Goal: Task Accomplishment & Management: Complete application form

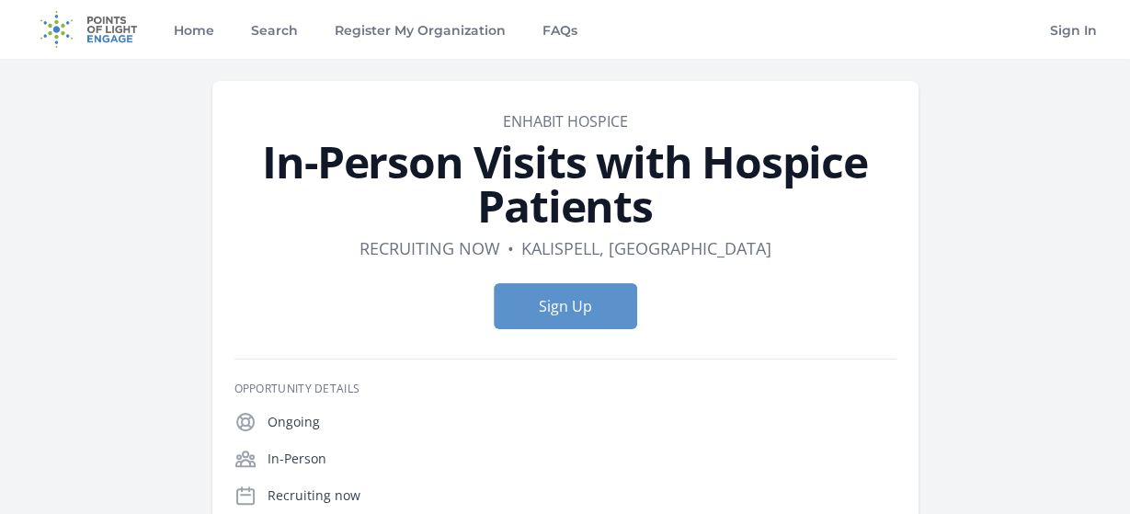
click at [808, 291] on form "Sign Up" at bounding box center [565, 306] width 662 height 46
click at [585, 305] on button "Sign Up" at bounding box center [565, 306] width 143 height 46
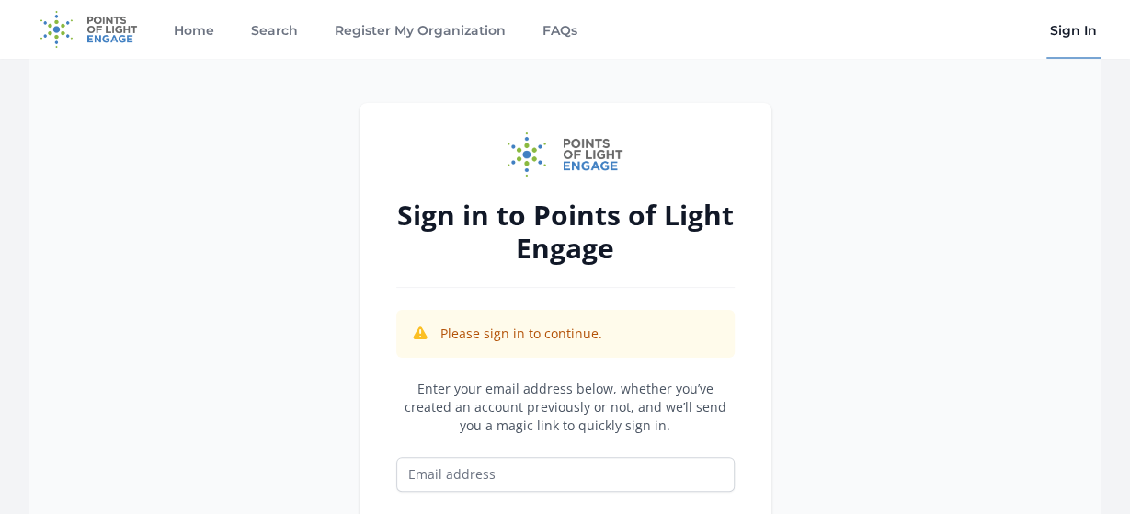
click at [1118, 499] on div "Sign in to Points of Light Engage Please sign in to continue. Enter your email …" at bounding box center [565, 392] width 1130 height 666
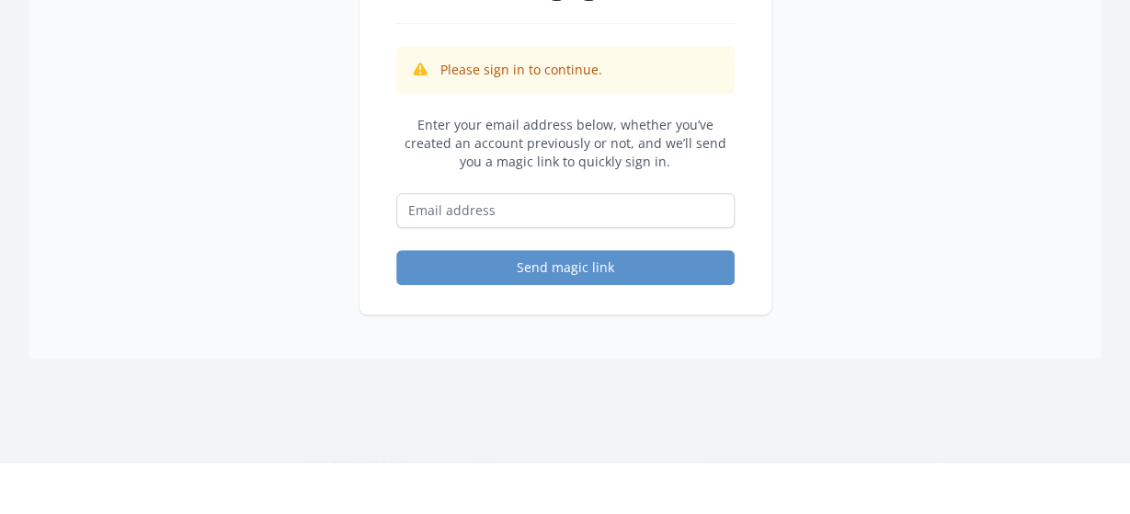
scroll to position [259, 0]
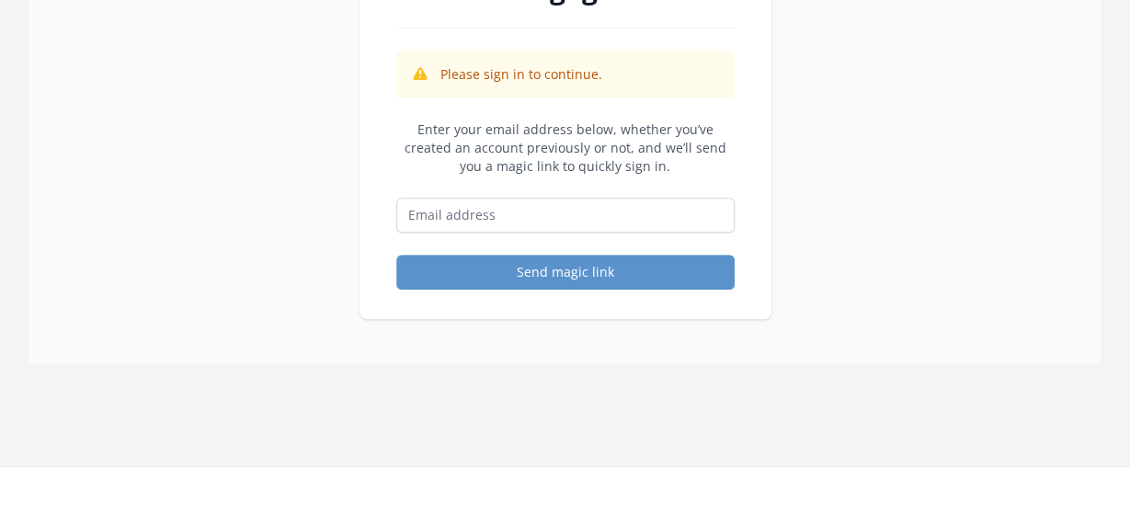
click at [419, 74] on icon at bounding box center [420, 74] width 18 height 18
click at [529, 218] on input "Email address" at bounding box center [565, 215] width 338 height 35
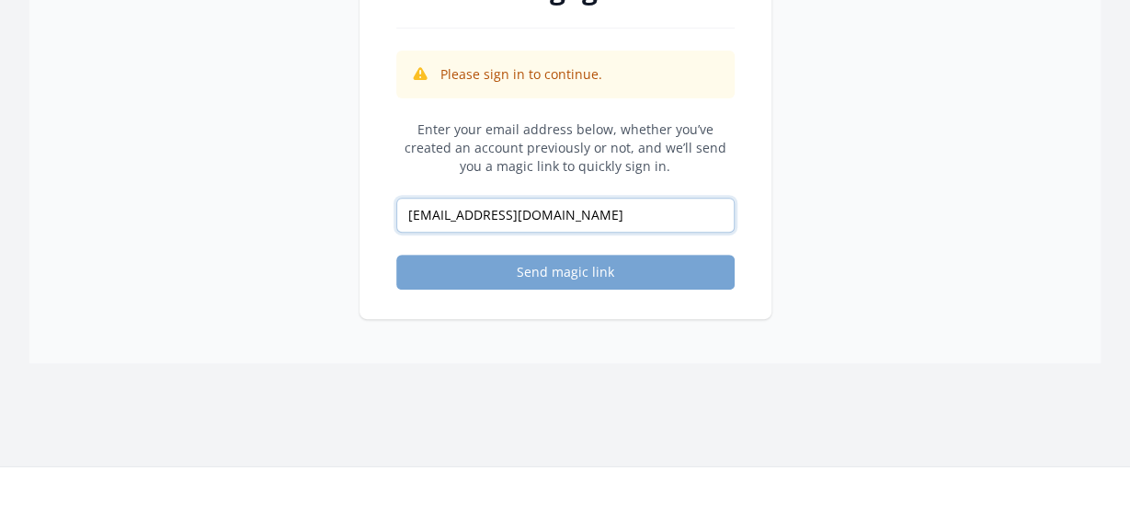
type input "joiefster2@gmail.com"
click at [516, 264] on button "Send magic link" at bounding box center [565, 272] width 338 height 35
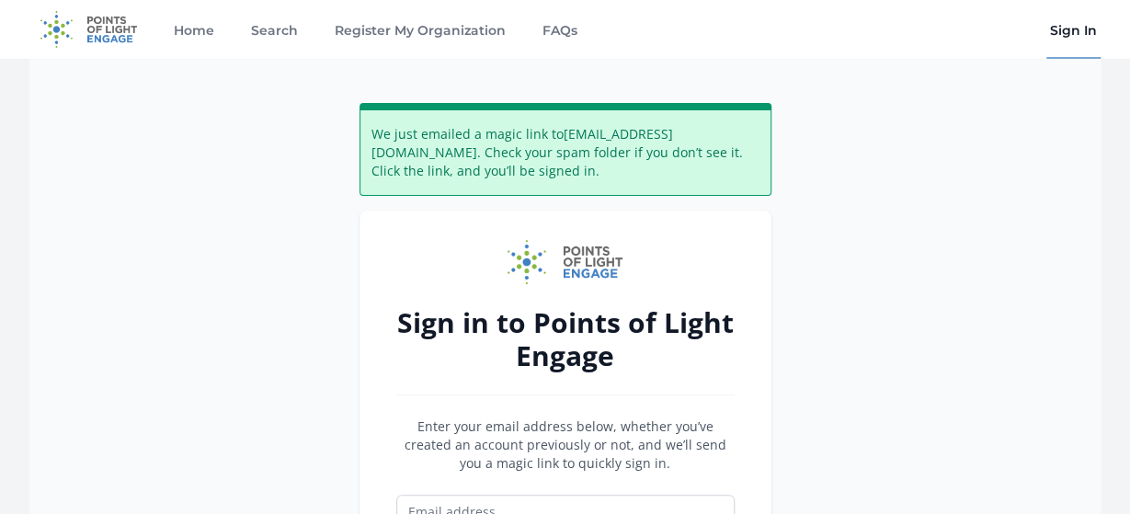
click at [516, 264] on img at bounding box center [565, 262] width 116 height 44
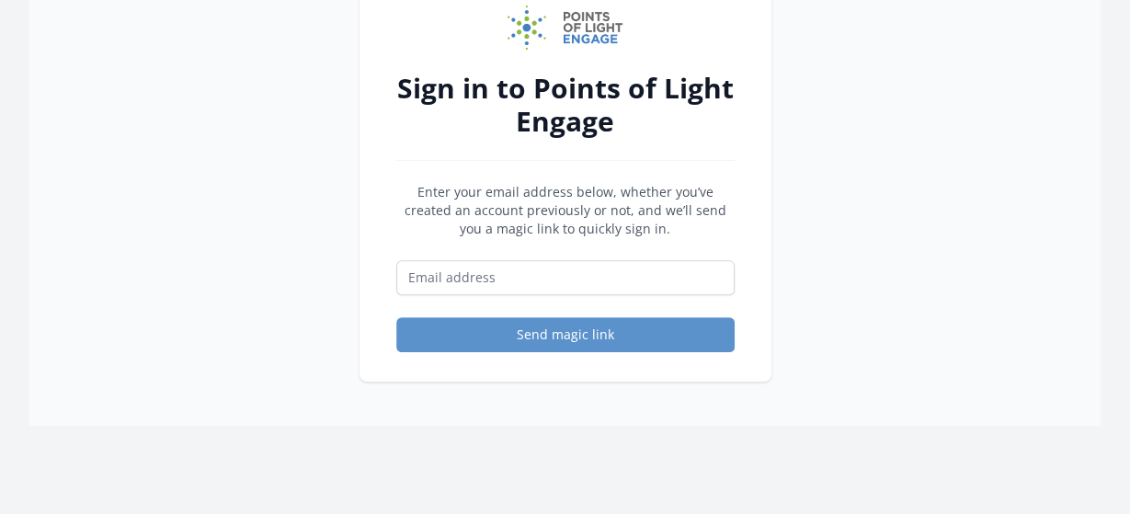
scroll to position [239, 0]
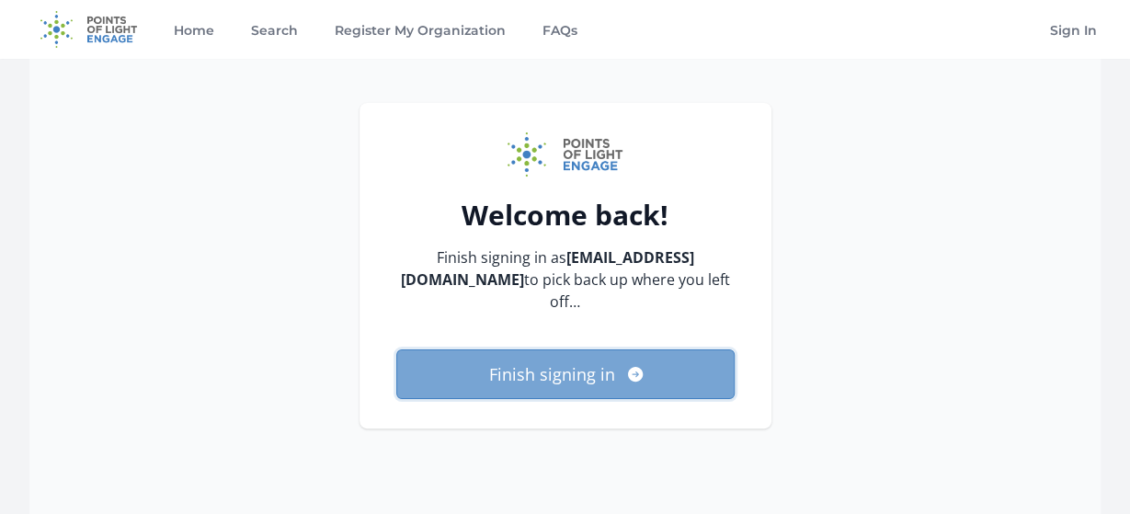
click at [547, 349] on button "Finish signing in" at bounding box center [565, 374] width 338 height 50
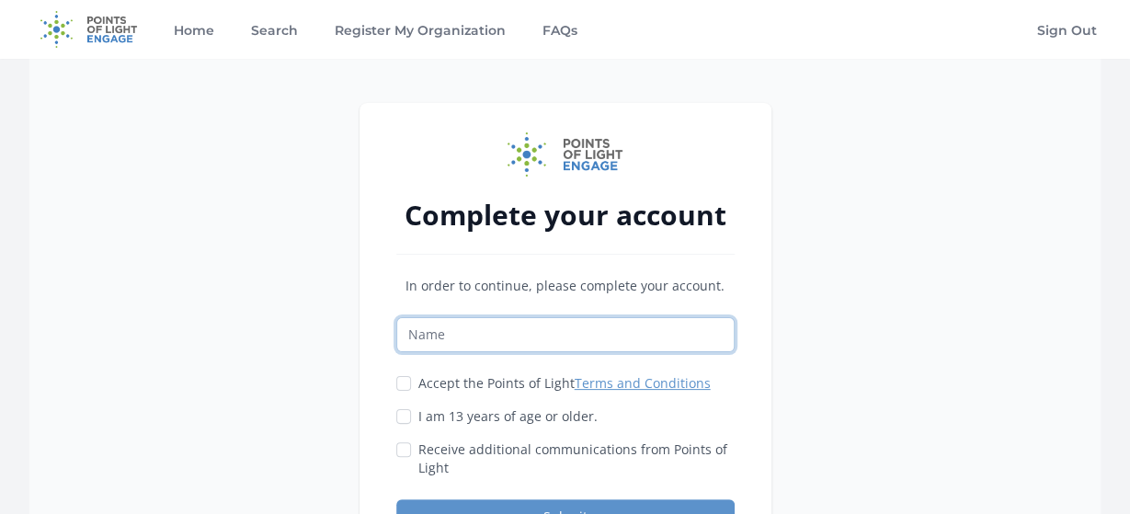
click at [550, 328] on input "Name" at bounding box center [565, 334] width 338 height 35
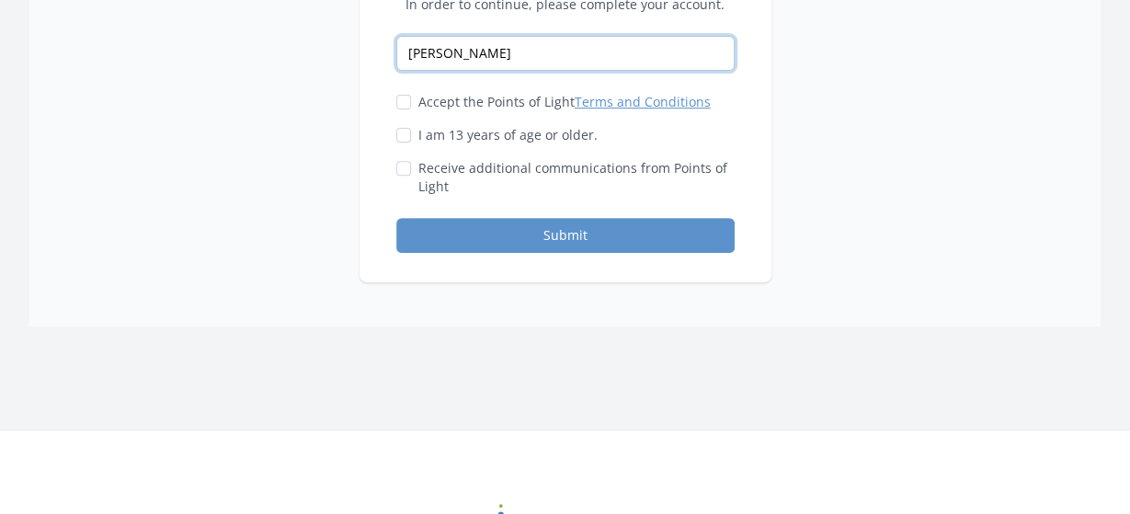
scroll to position [285, 0]
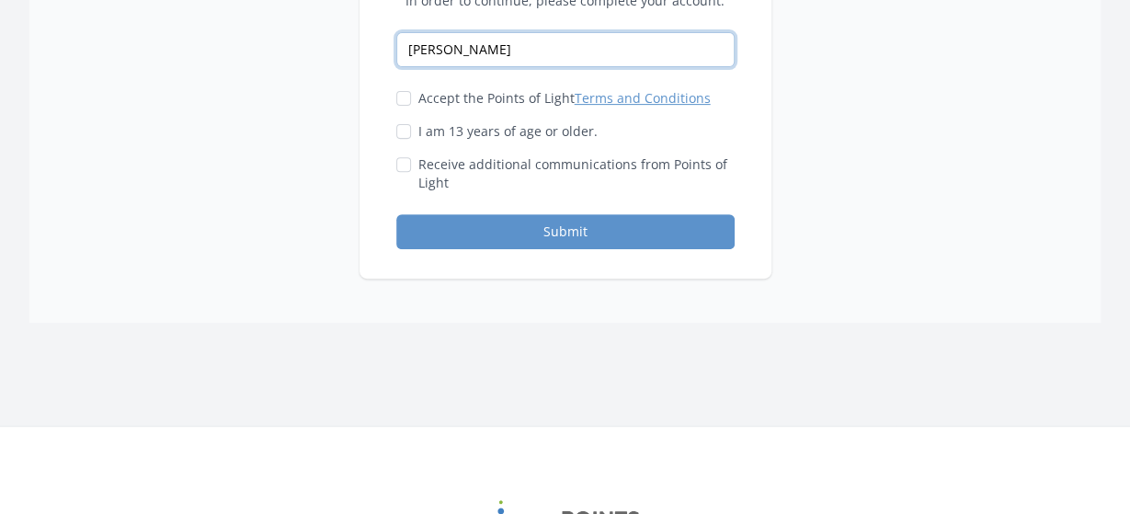
type input "brenda jo foster"
click at [639, 98] on link "Terms and Conditions" at bounding box center [642, 97] width 136 height 17
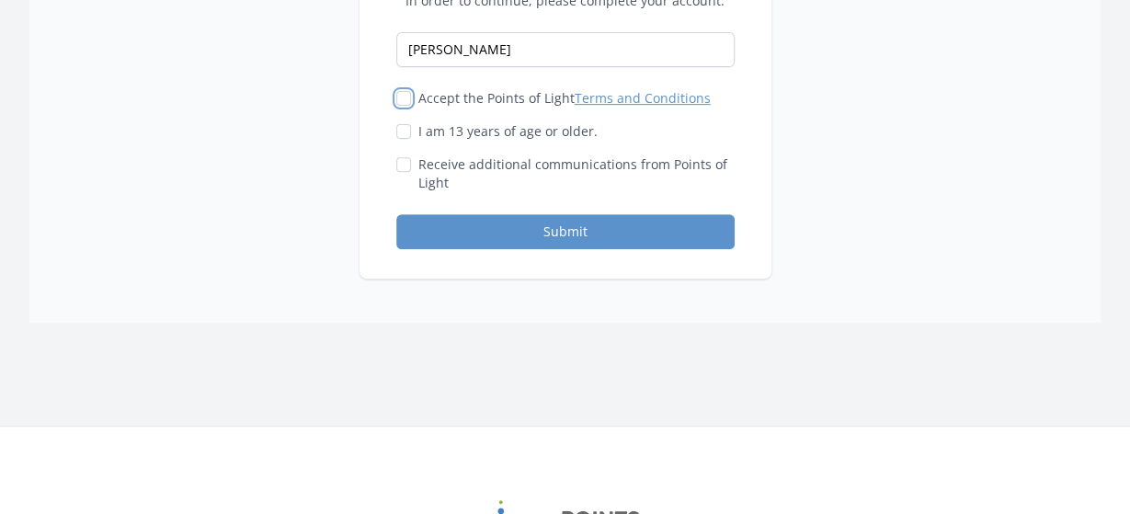
click at [407, 92] on input "Accept the Points of Light Terms and Conditions" at bounding box center [403, 98] width 15 height 15
checkbox input "true"
click at [405, 124] on input "I am 13 years of age or older." at bounding box center [403, 131] width 15 height 15
checkbox input "true"
click at [406, 162] on input "Receive additional communications from Points of Light" at bounding box center [403, 164] width 15 height 15
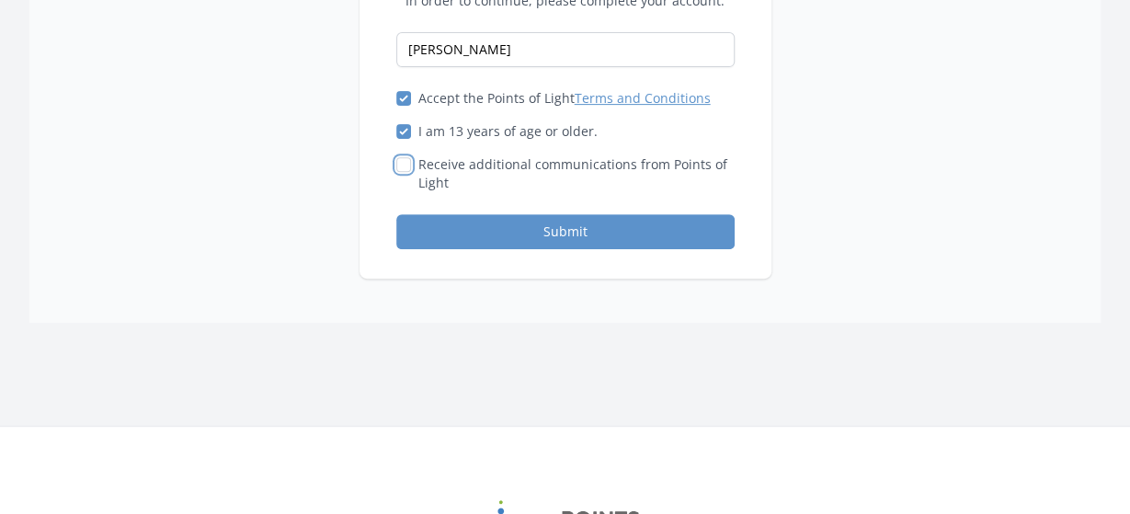
checkbox input "true"
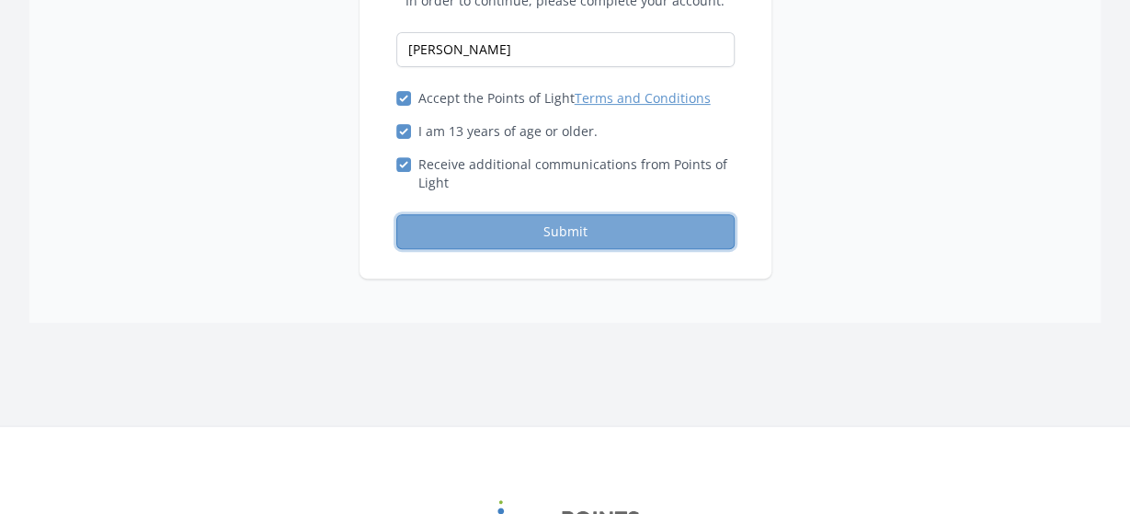
click at [581, 225] on button "Submit" at bounding box center [565, 231] width 338 height 35
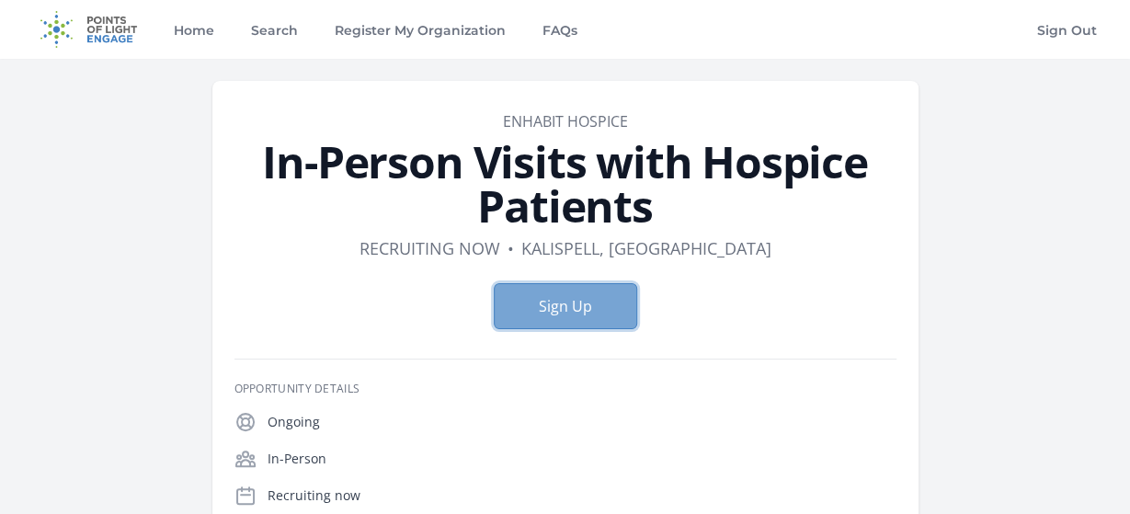
click at [543, 308] on button "Sign Up" at bounding box center [565, 306] width 143 height 46
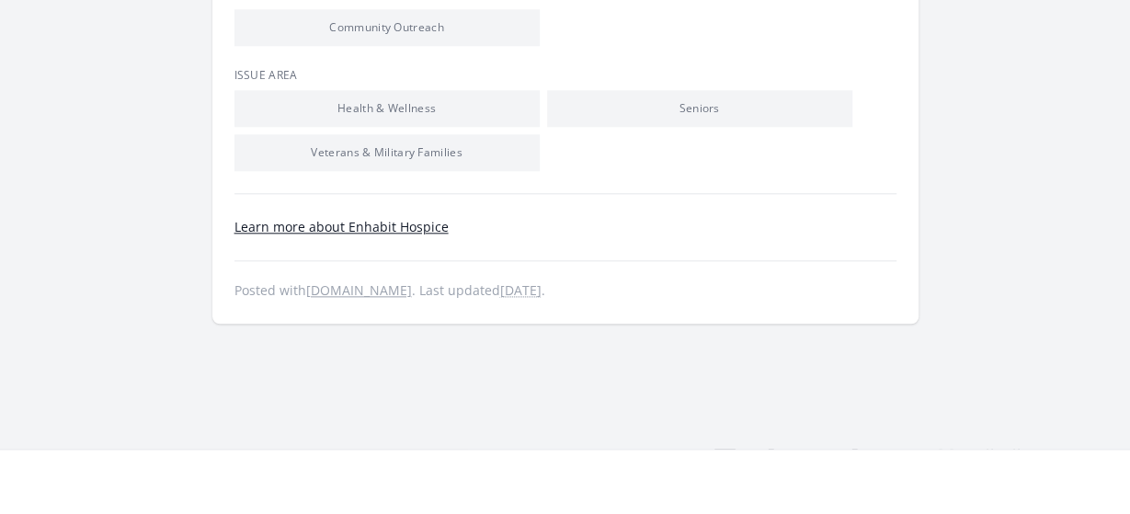
scroll to position [909, 0]
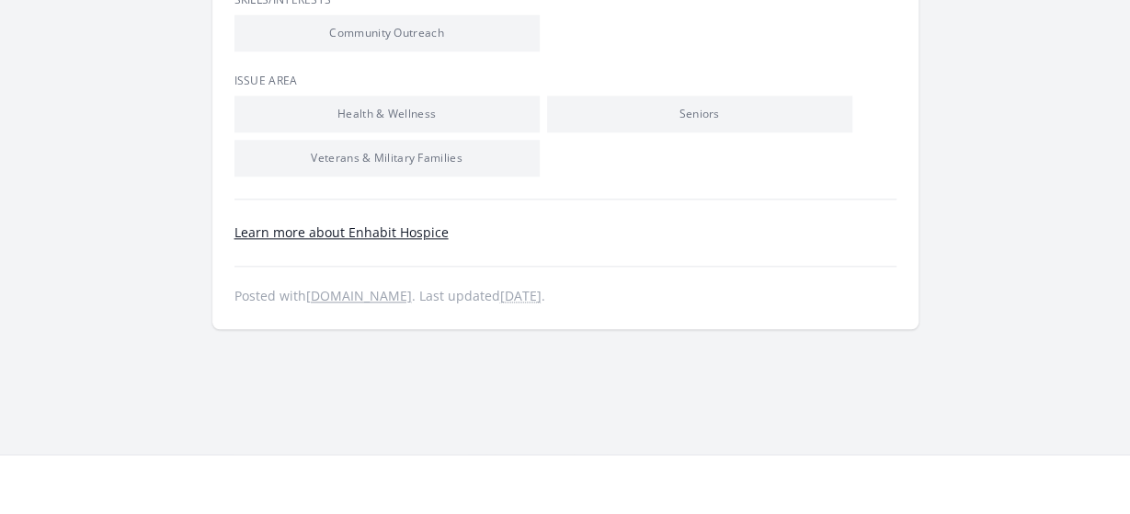
click at [341, 259] on footer "Learn more about Enhabit Hospice Posted with engage.pointsoflight.org . Last up…" at bounding box center [565, 264] width 662 height 85
click at [340, 233] on link "Learn more about Enhabit Hospice" at bounding box center [341, 231] width 214 height 17
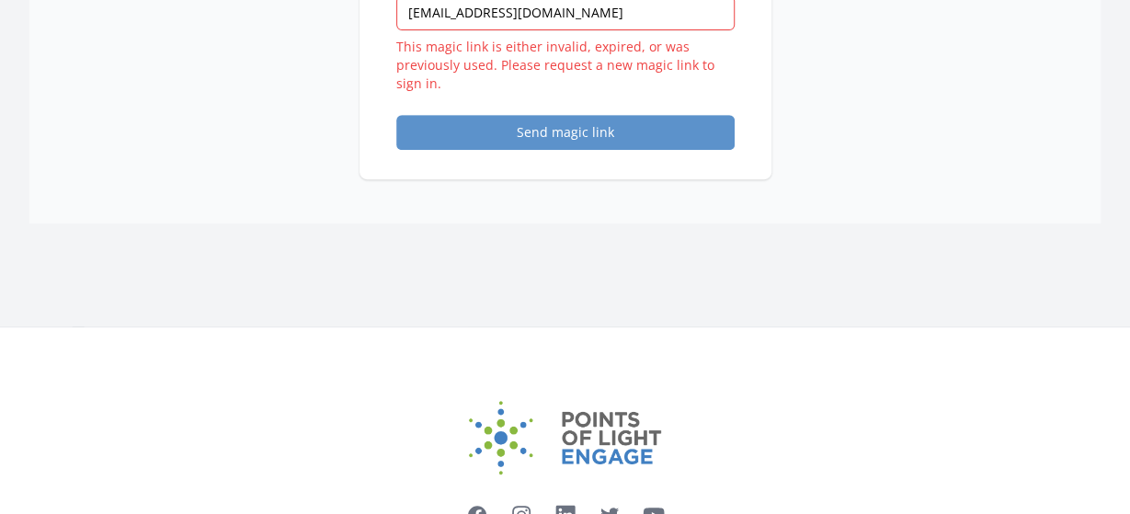
scroll to position [392, 0]
